Goal: Feedback & Contribution: Leave review/rating

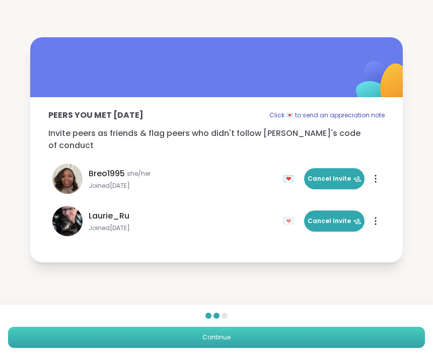
click at [312, 332] on button "Continue" at bounding box center [216, 337] width 417 height 21
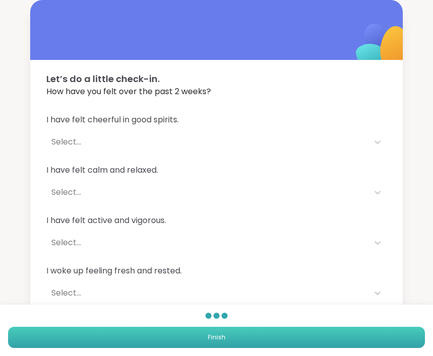
click at [299, 330] on button "Finish" at bounding box center [216, 337] width 417 height 21
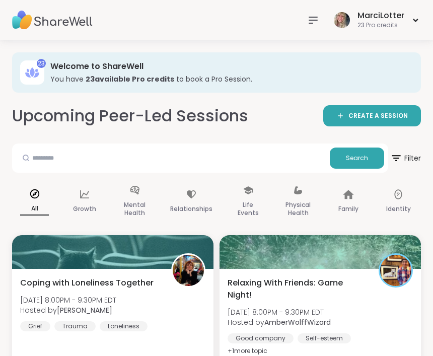
click at [305, 18] on div at bounding box center [313, 20] width 20 height 20
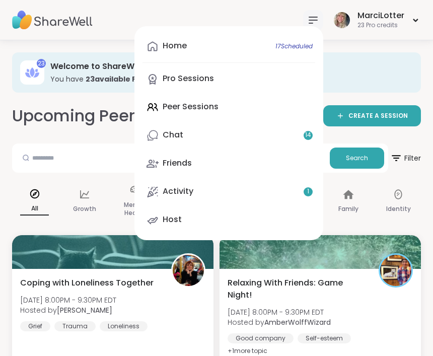
click at [215, 102] on div "Home 17 Scheduled Pro Sessions Peer Sessions Chat 14 Friends Activity 1 Host" at bounding box center [228, 133] width 189 height 214
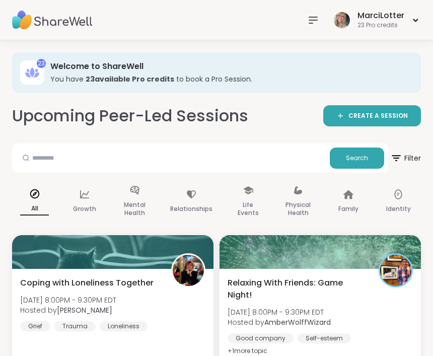
click at [313, 19] on icon at bounding box center [313, 20] width 12 height 12
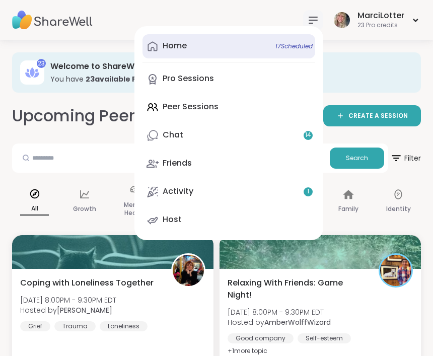
click at [179, 47] on div "Home 17 Scheduled" at bounding box center [175, 45] width 24 height 11
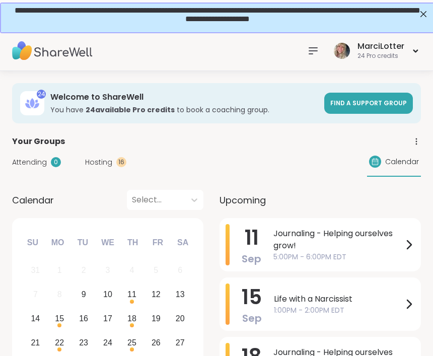
click at [309, 55] on icon at bounding box center [313, 51] width 12 height 12
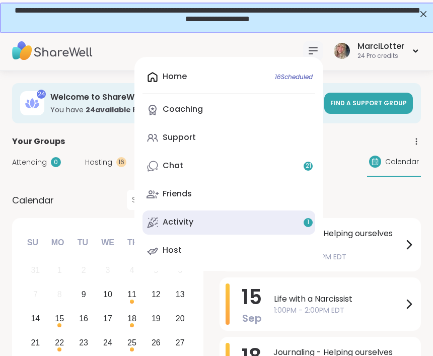
click at [168, 221] on div "Activity 1" at bounding box center [178, 221] width 31 height 11
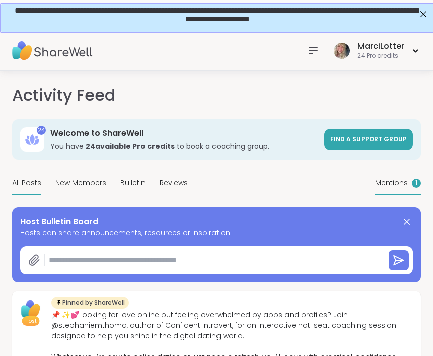
click at [410, 187] on div "Mentions 1" at bounding box center [398, 184] width 46 height 24
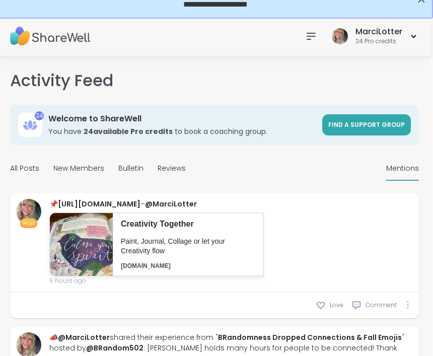
scroll to position [0, 2]
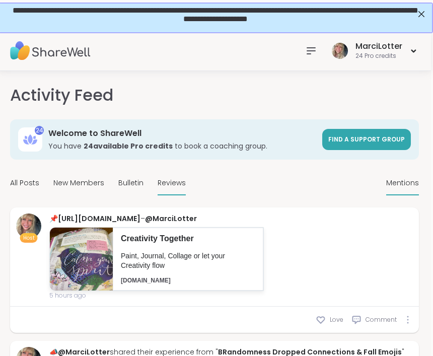
click at [171, 185] on span "Reviews" at bounding box center [171, 183] width 28 height 11
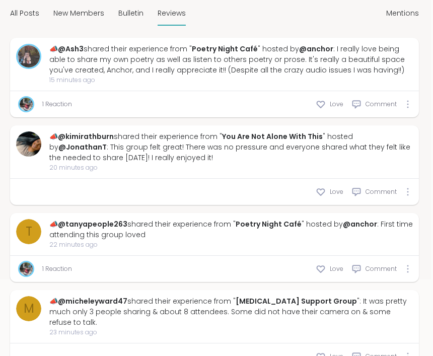
scroll to position [0, 2]
